Goal: Information Seeking & Learning: Learn about a topic

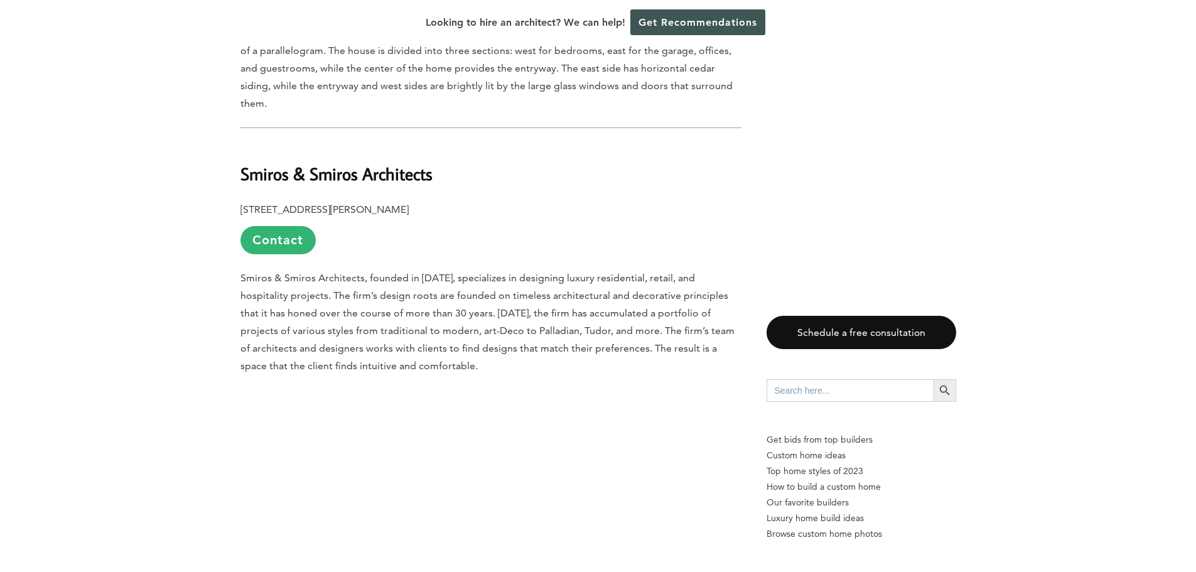
scroll to position [3534, 0]
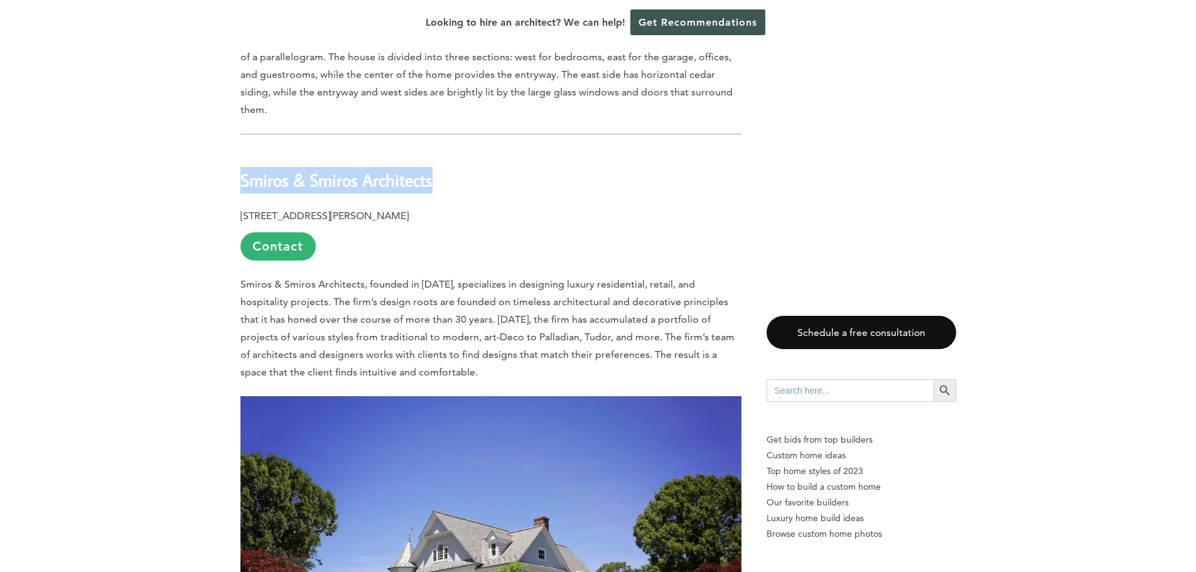
drag, startPoint x: 241, startPoint y: 131, endPoint x: 435, endPoint y: 135, distance: 194.1
click at [435, 149] on h2 "Smiros & Smiros Architects" at bounding box center [491, 170] width 501 height 43
copy b "Smiros & Smiros Architects"
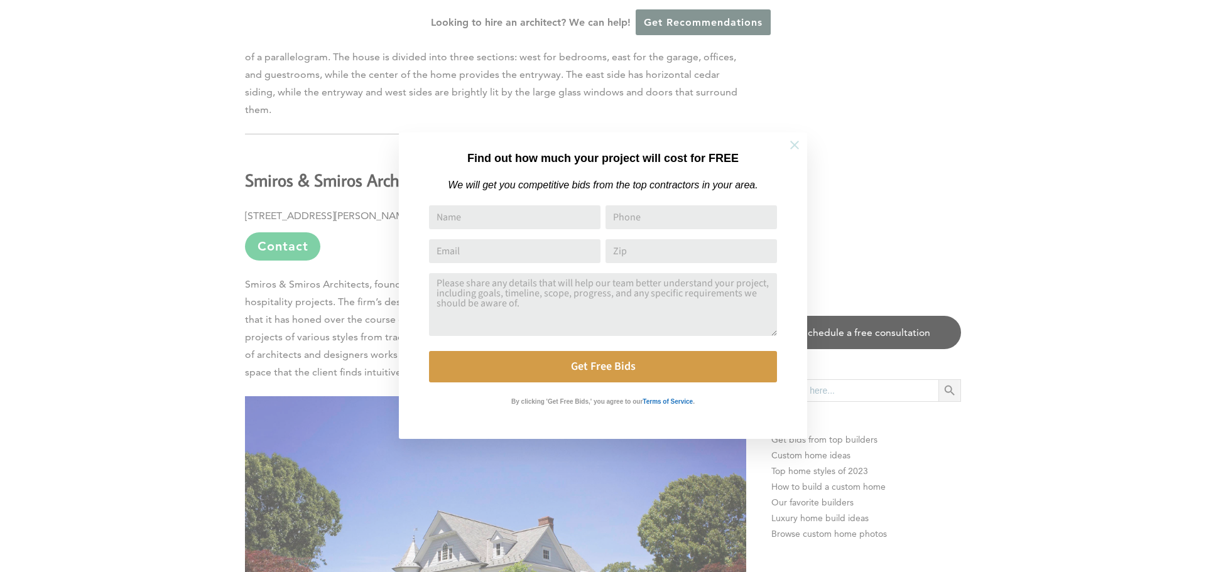
click at [789, 142] on icon at bounding box center [795, 145] width 14 height 14
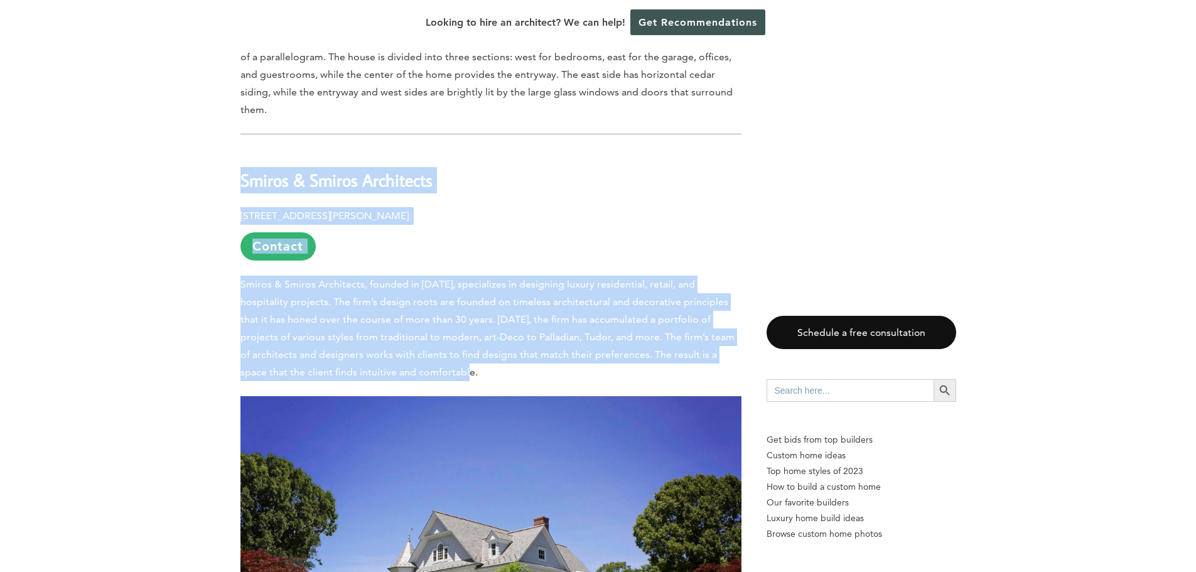
drag, startPoint x: 629, startPoint y: 196, endPoint x: 222, endPoint y: 111, distance: 415.8
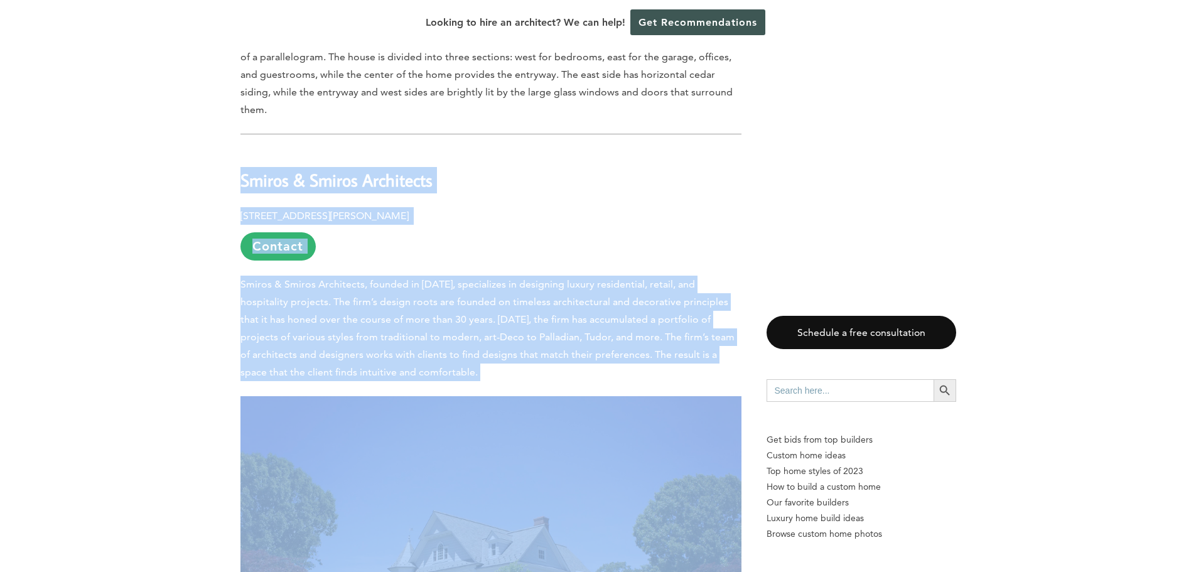
drag, startPoint x: 228, startPoint y: 131, endPoint x: 444, endPoint y: 322, distance: 288.3
click at [444, 322] on p "Smiros & Smiros Architects, founded in [DATE], specializes in designing luxury …" at bounding box center [491, 329] width 501 height 106
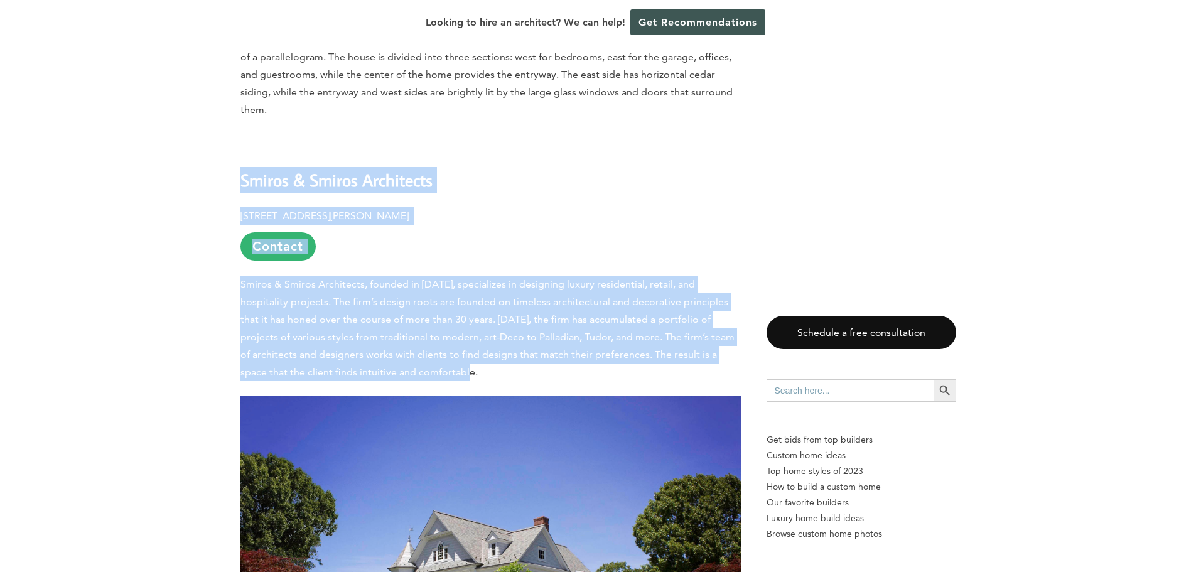
drag, startPoint x: 477, startPoint y: 321, endPoint x: 237, endPoint y: 137, distance: 302.3
drag, startPoint x: 233, startPoint y: 133, endPoint x: 456, endPoint y: 325, distance: 294.3
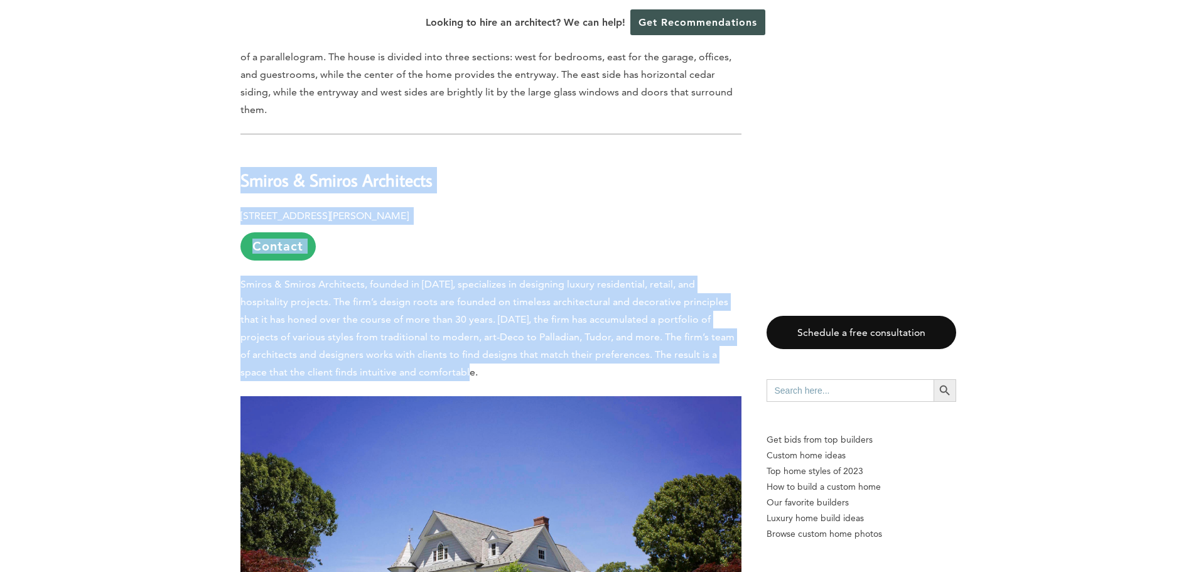
click at [456, 325] on p "Smiros & Smiros Architects, founded in [DATE], specializes in designing luxury …" at bounding box center [491, 329] width 501 height 106
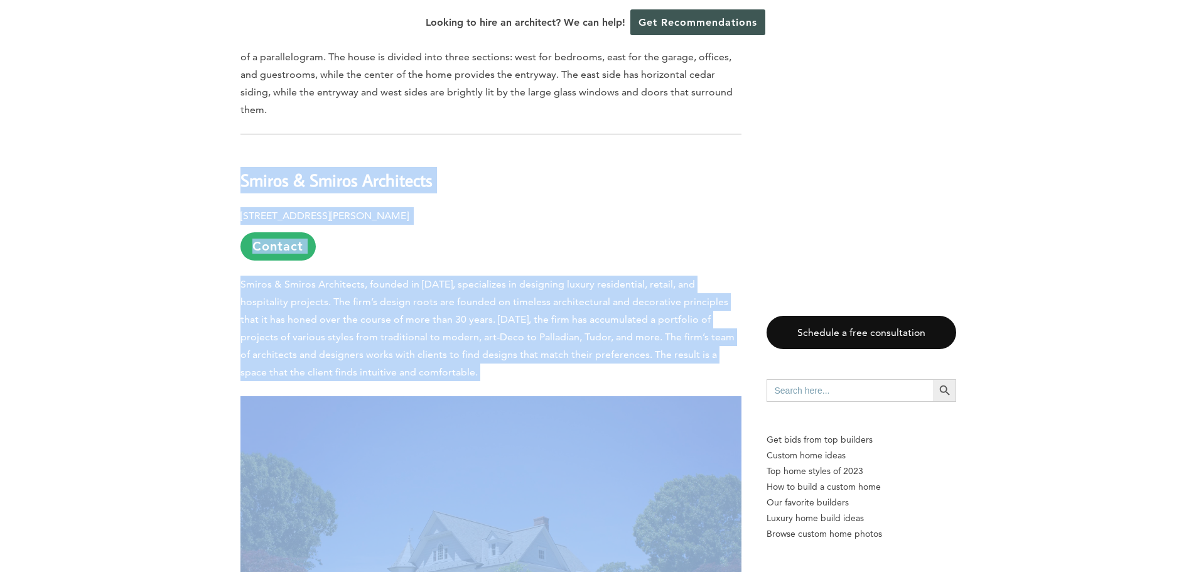
drag, startPoint x: 456, startPoint y: 325, endPoint x: 223, endPoint y: 112, distance: 315.6
drag, startPoint x: 293, startPoint y: 167, endPoint x: 477, endPoint y: 335, distance: 249.4
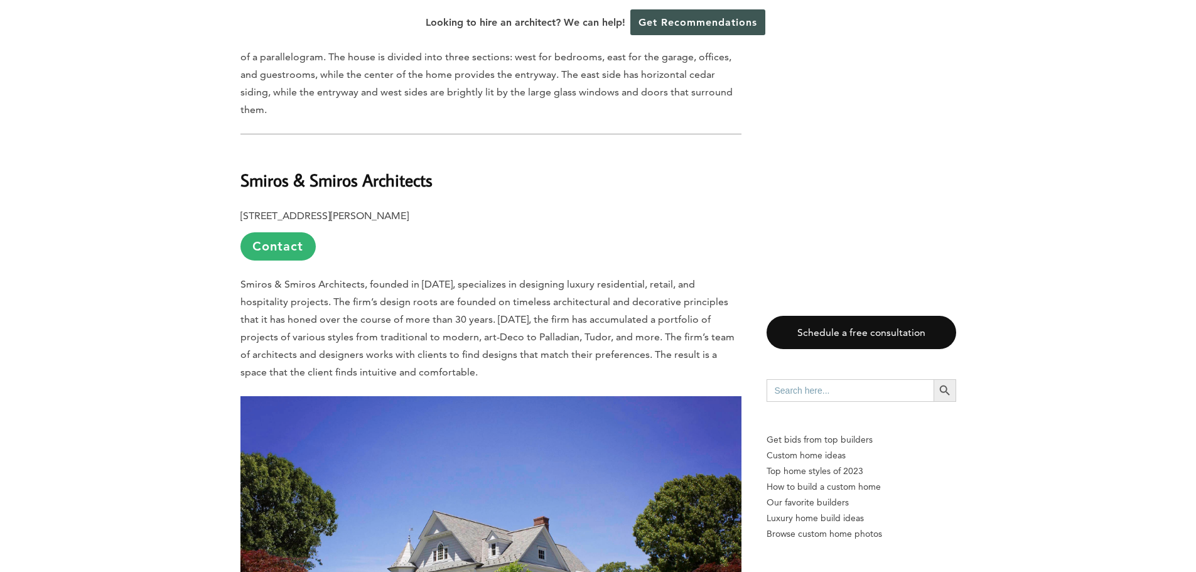
scroll to position [3911, 0]
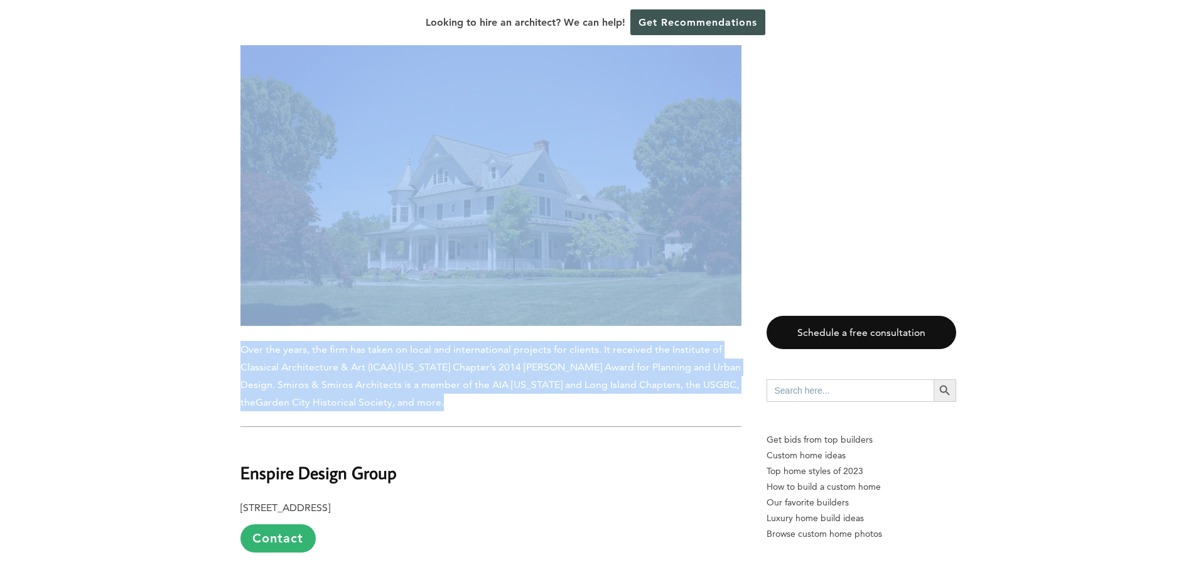
drag, startPoint x: 454, startPoint y: 358, endPoint x: 393, endPoint y: 199, distance: 170.4
click at [393, 199] on div "Last updated on [DATE] 05:29 pm [GEOGRAPHIC_DATA] is one of the best places to …" at bounding box center [491, 432] width 501 height 7457
click at [200, 251] on div "Last updated on [DATE] 05:29 pm [GEOGRAPHIC_DATA] is one of the best places to …" at bounding box center [598, 495] width 1196 height 7622
